Goal: Find specific page/section: Find specific page/section

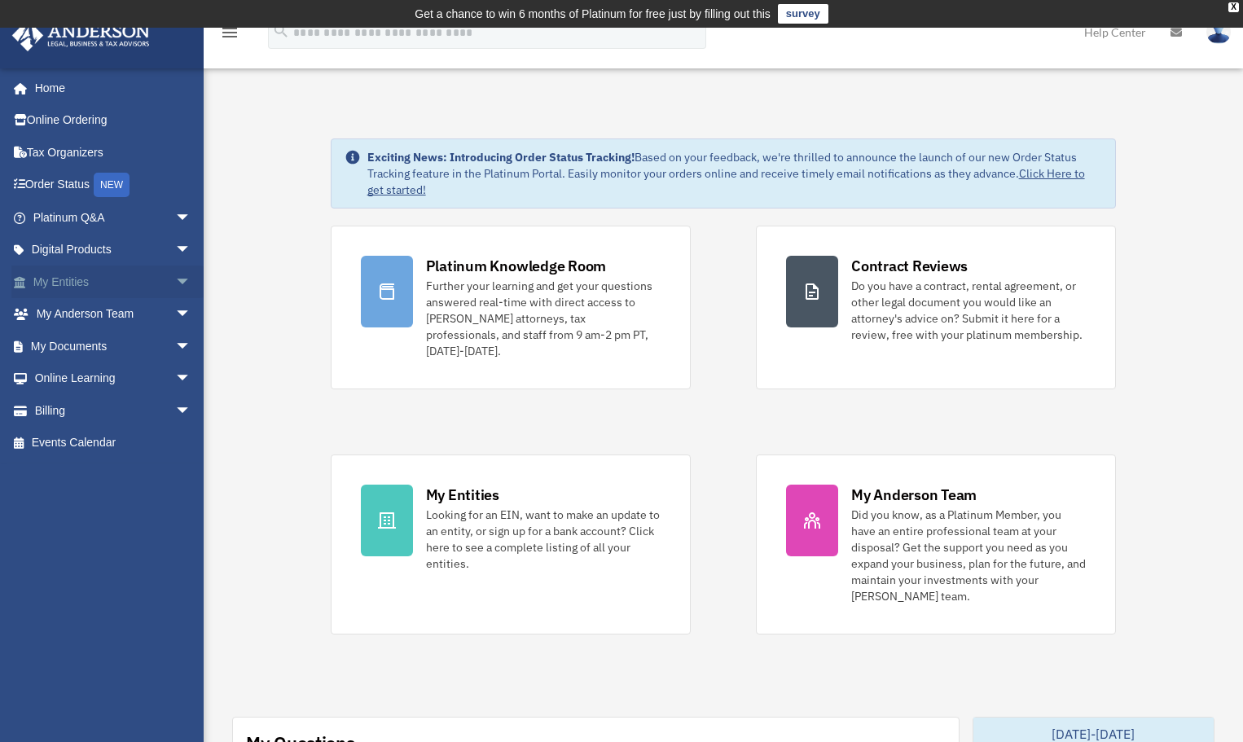
click at [77, 280] on link "My Entities arrow_drop_down" at bounding box center [113, 282] width 204 height 33
click at [175, 276] on span "arrow_drop_down" at bounding box center [191, 282] width 33 height 33
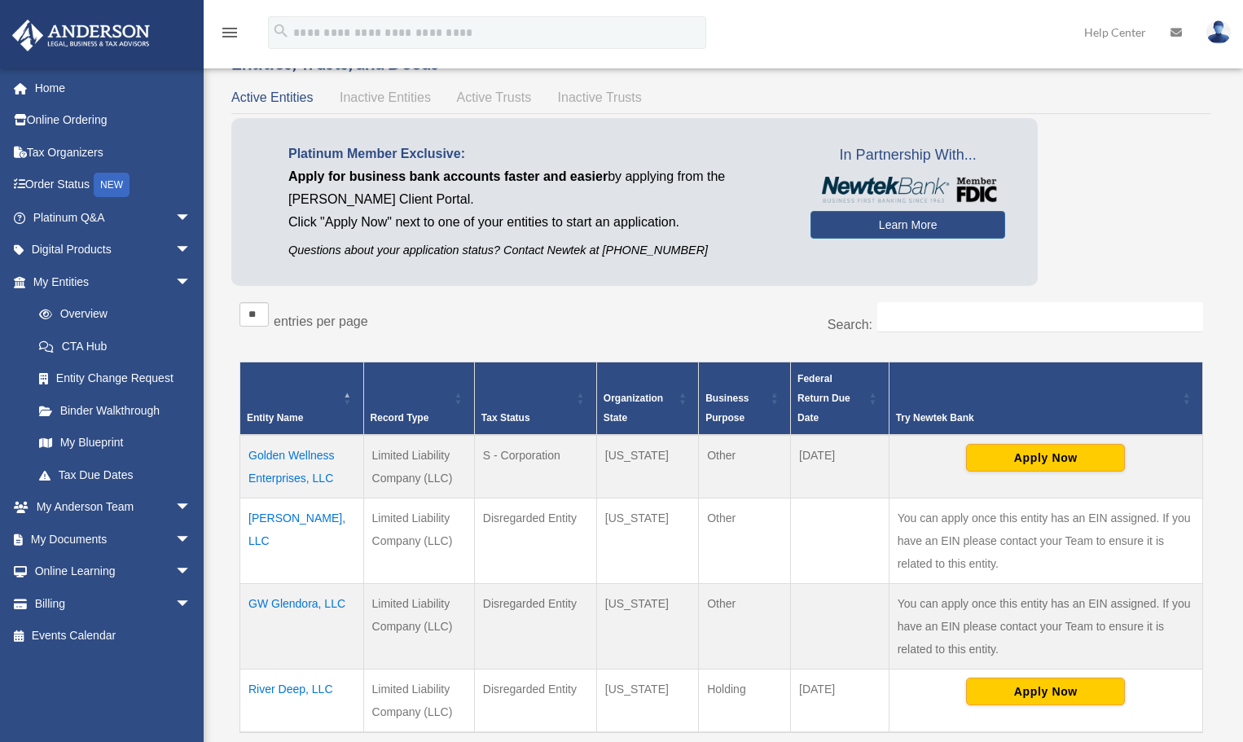
scroll to position [163, 0]
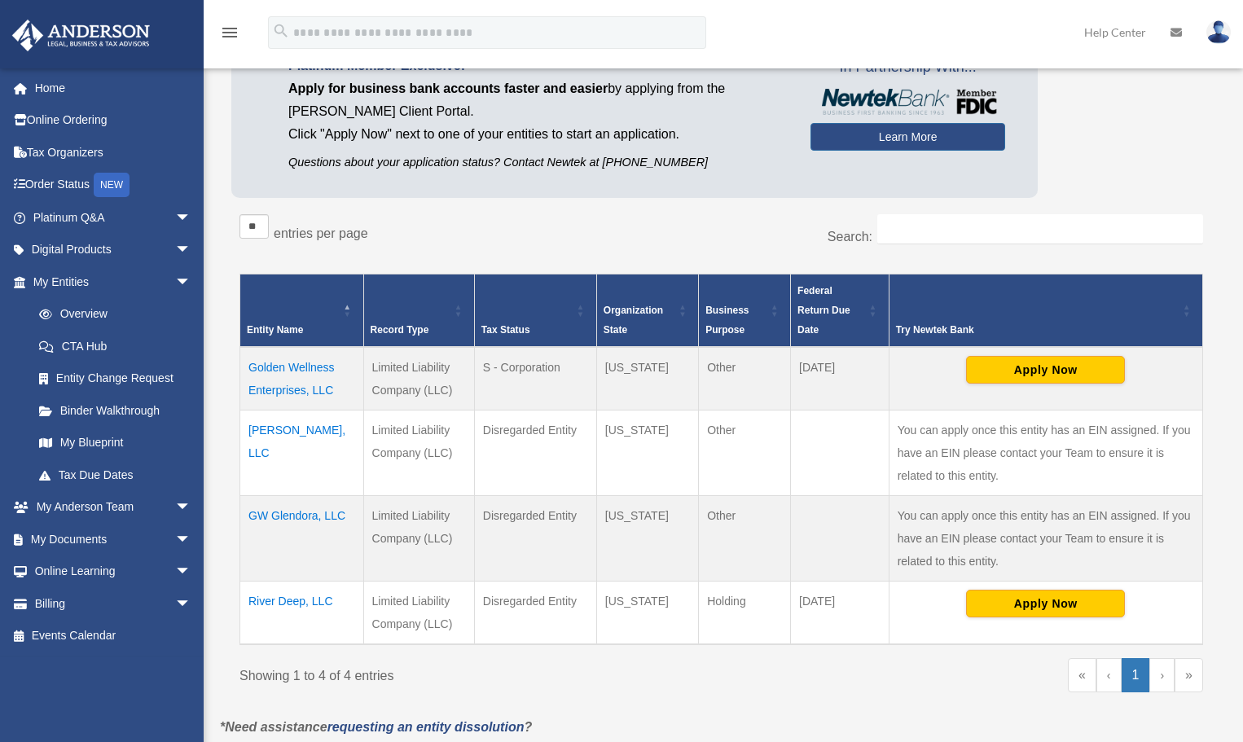
click at [298, 367] on td "Golden Wellness Enterprises, LLC" at bounding box center [302, 379] width 124 height 64
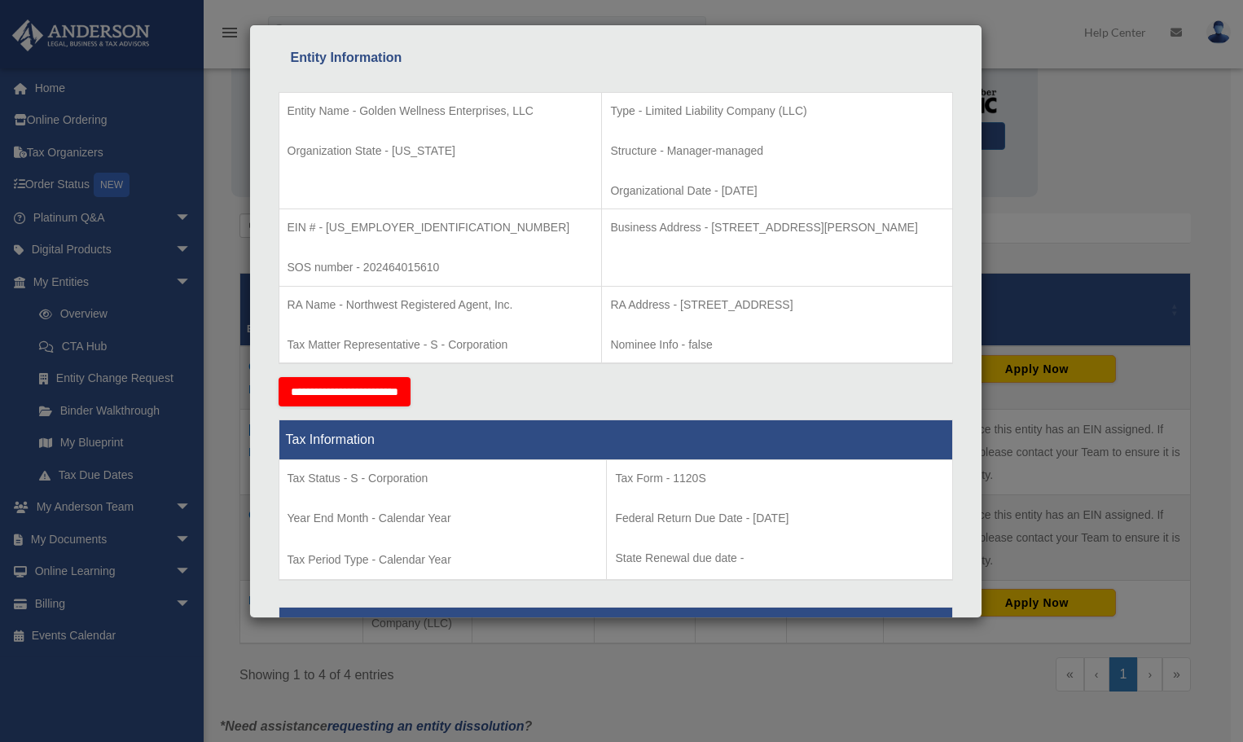
scroll to position [0, 0]
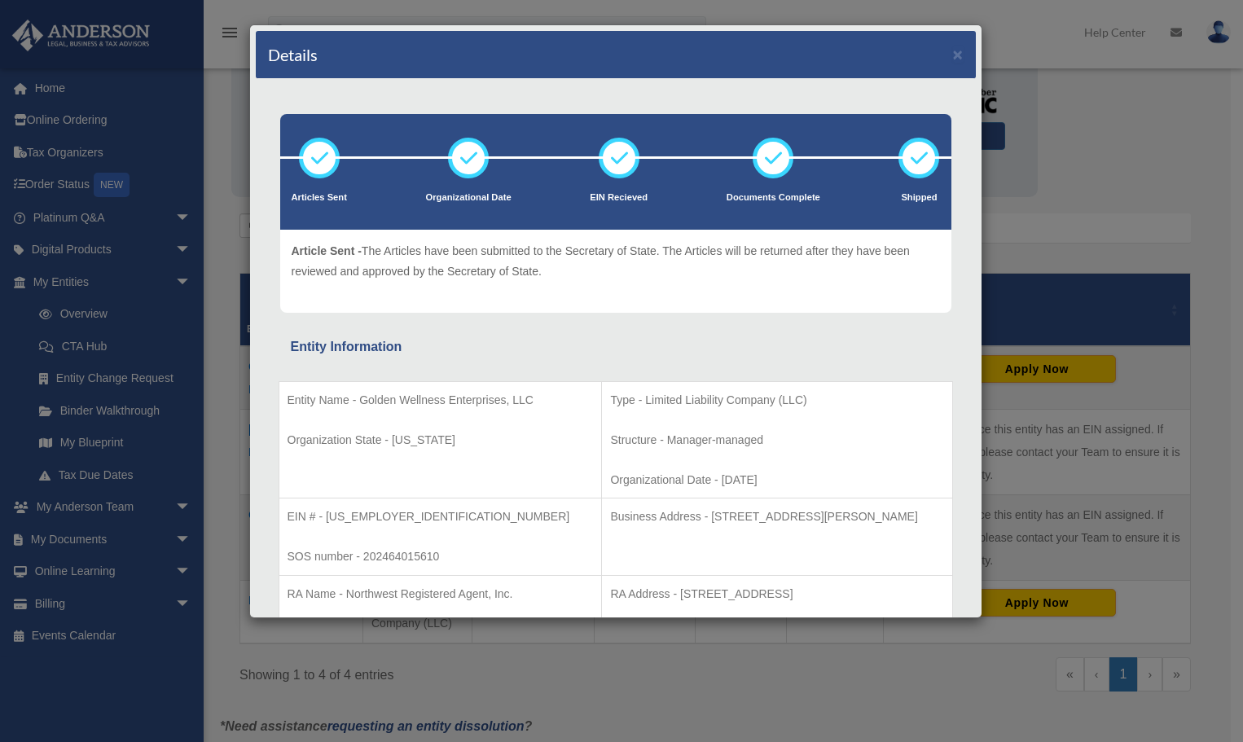
click at [42, 90] on div "Details × Articles Sent Organizational Date" at bounding box center [621, 371] width 1243 height 742
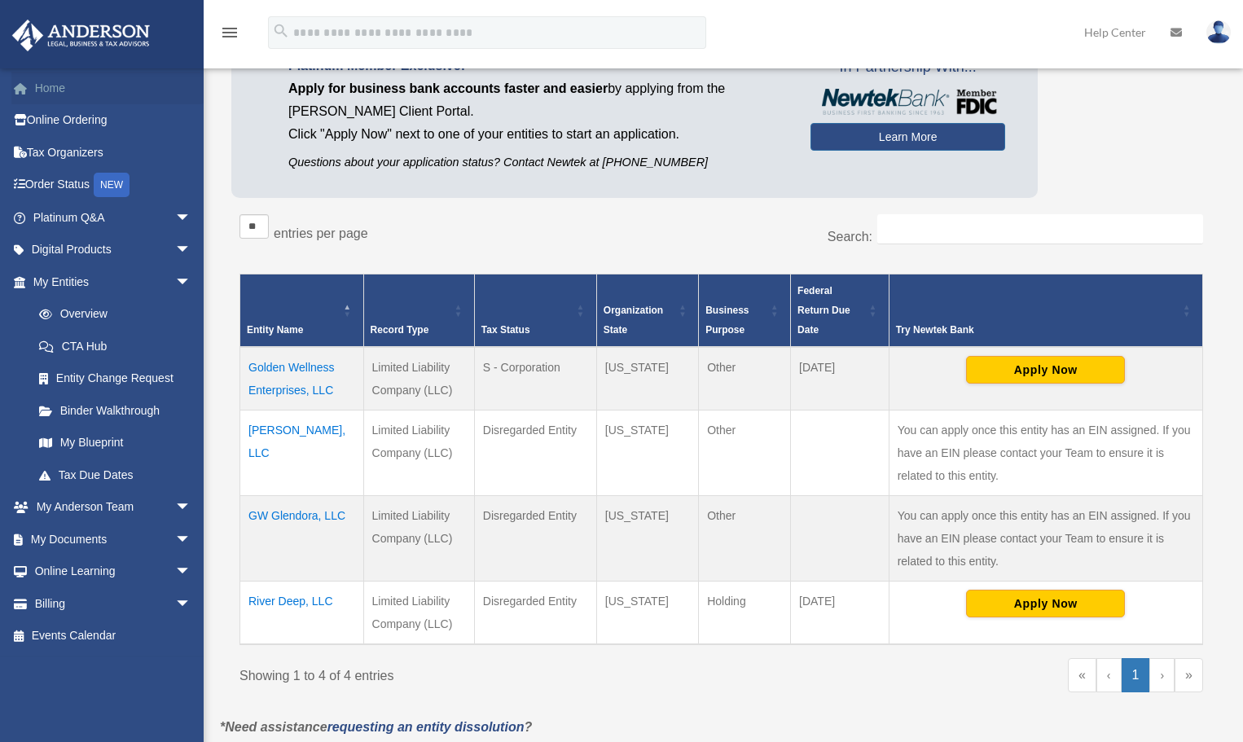
click at [52, 87] on link "Home" at bounding box center [113, 88] width 204 height 33
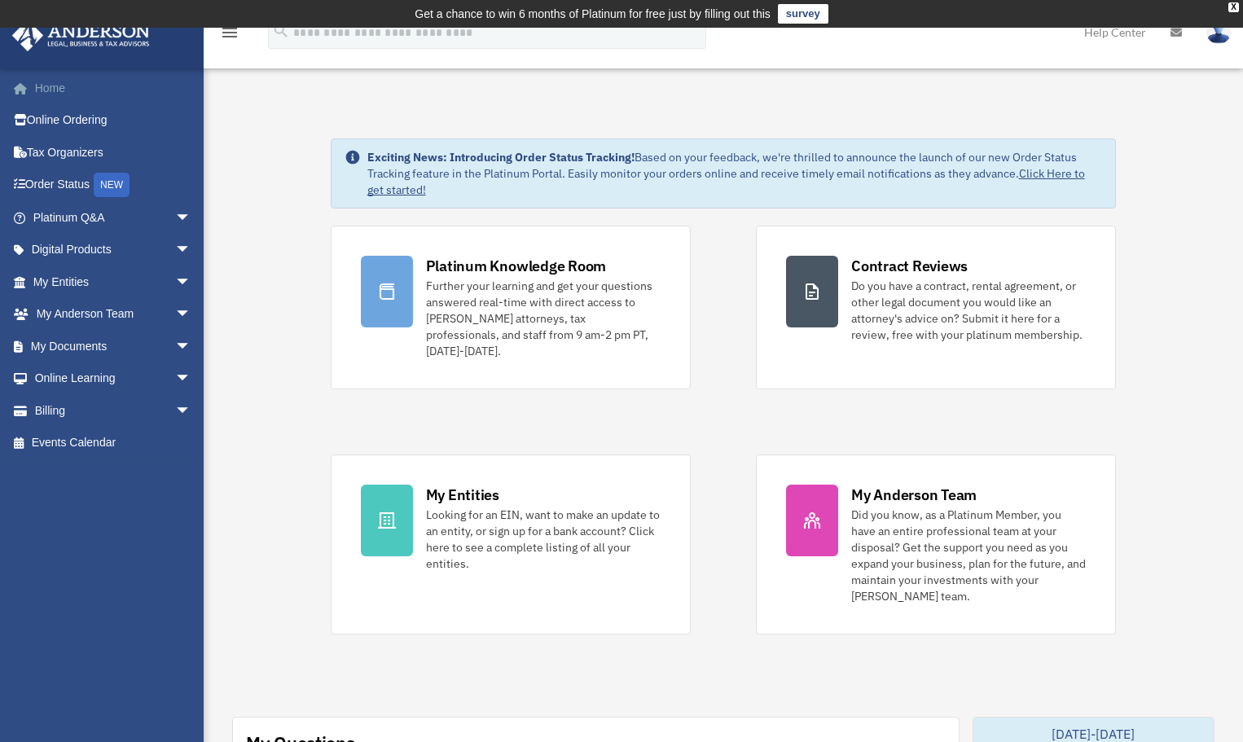
click at [55, 91] on link "Home" at bounding box center [113, 88] width 204 height 33
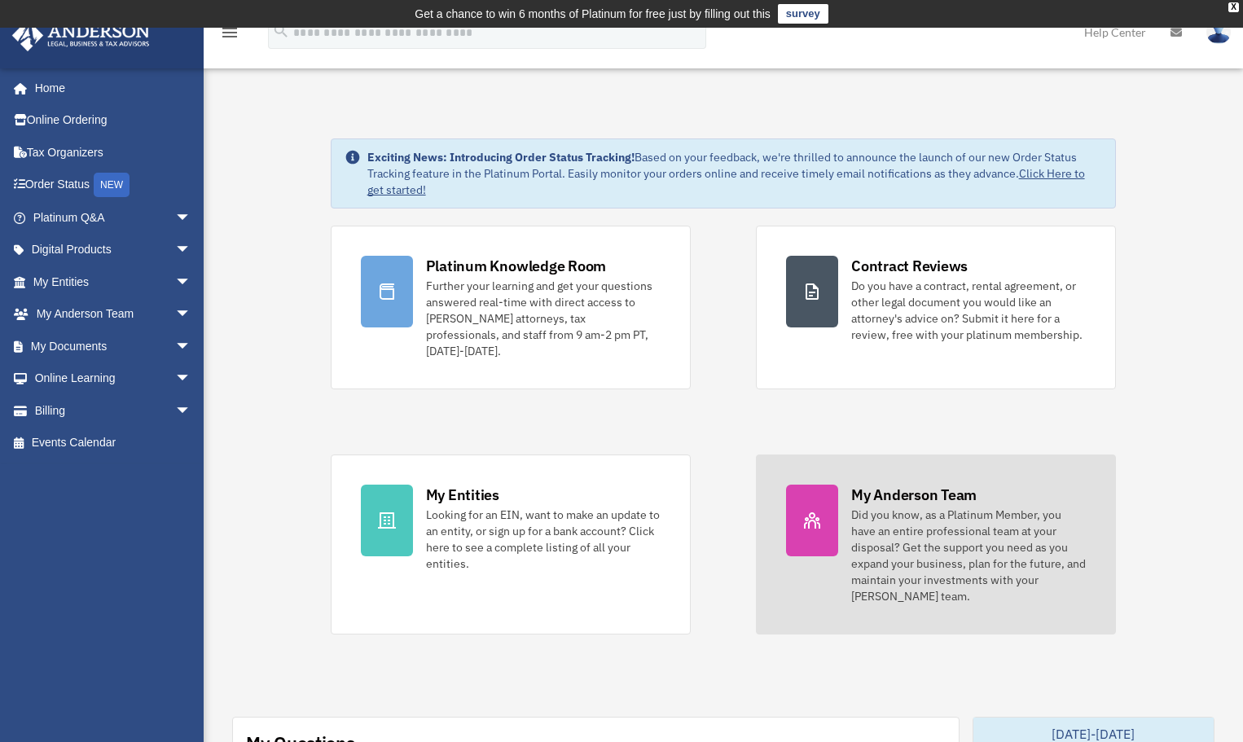
click at [864, 533] on div "Did you know, as a Platinum Member, you have an entire professional team at you…" at bounding box center [968, 556] width 235 height 98
click at [825, 491] on div at bounding box center [812, 521] width 52 height 72
click at [898, 511] on div "Did you know, as a Platinum Member, you have an entire professional team at you…" at bounding box center [968, 556] width 235 height 98
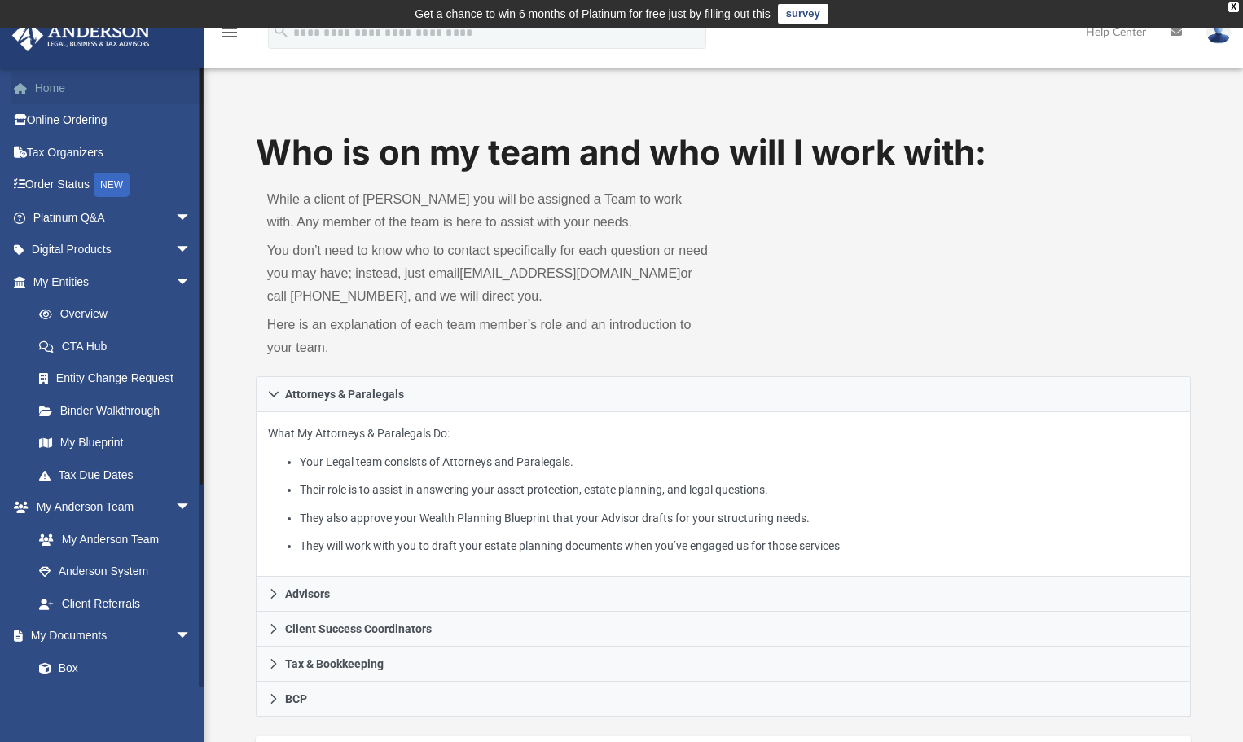
click at [51, 86] on link "Home" at bounding box center [113, 88] width 204 height 33
